Goal: Information Seeking & Learning: Learn about a topic

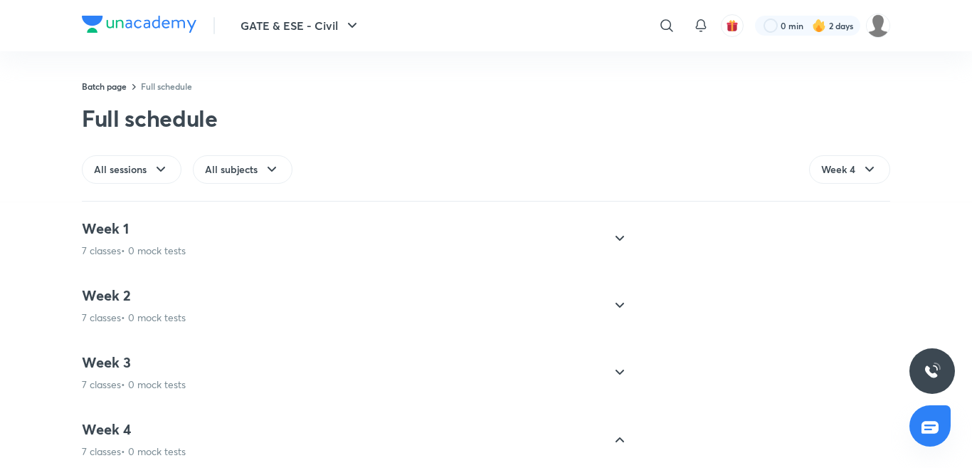
scroll to position [816, 0]
